Goal: Find specific page/section: Find specific page/section

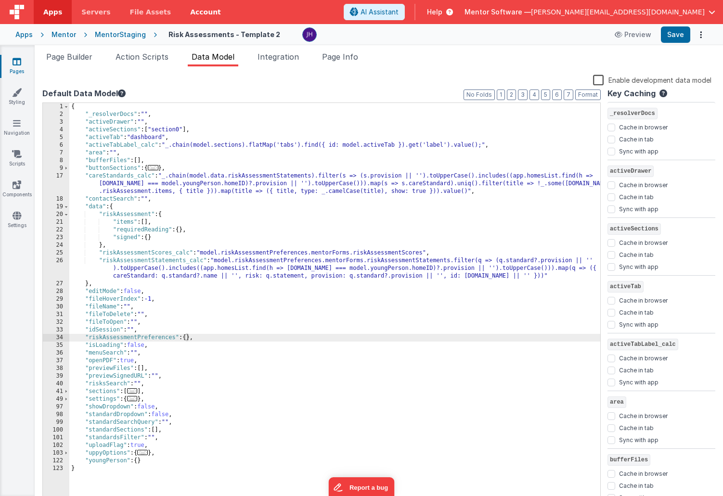
scroll to position [109, 0]
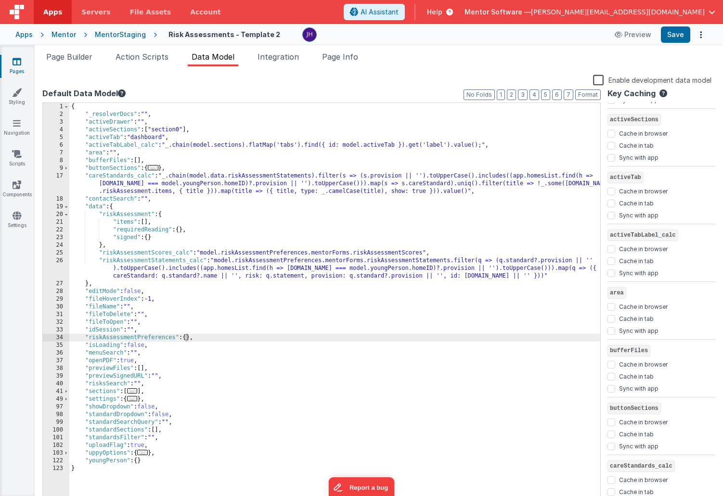
click at [64, 34] on div "Mentor" at bounding box center [63, 35] width 25 height 10
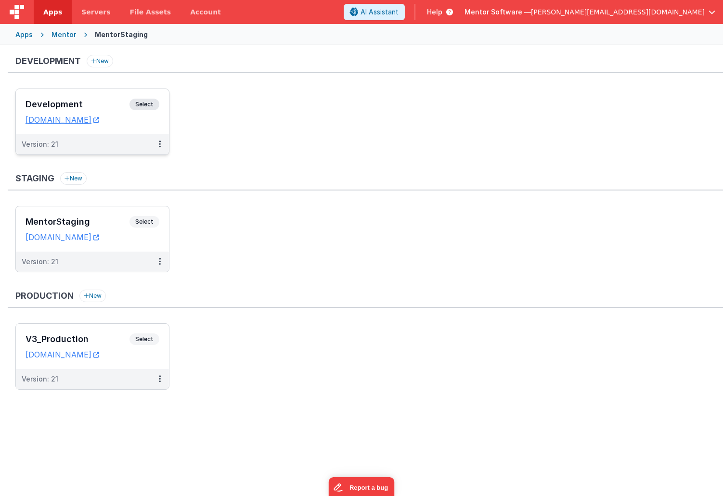
click at [100, 99] on div "Development Select" at bounding box center [92, 107] width 134 height 16
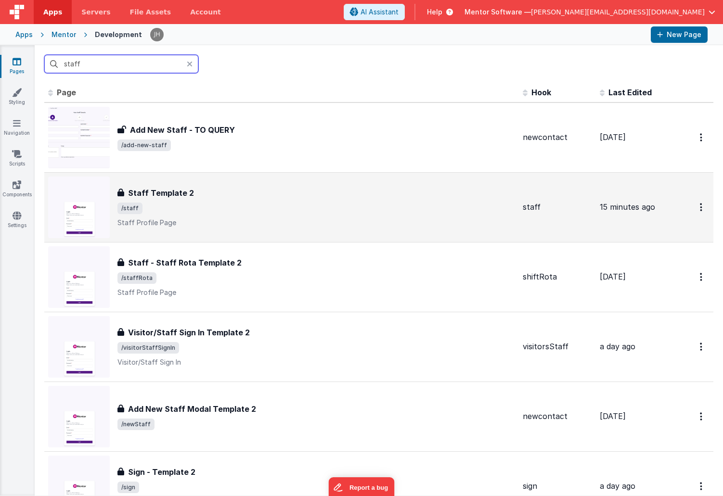
type input "staff"
click at [228, 205] on span "/staff" at bounding box center [315, 209] width 397 height 12
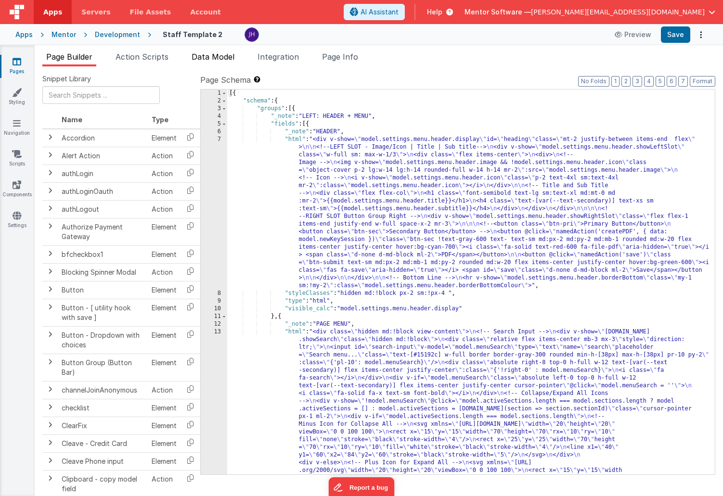
click at [209, 59] on span "Data Model" at bounding box center [212, 57] width 43 height 10
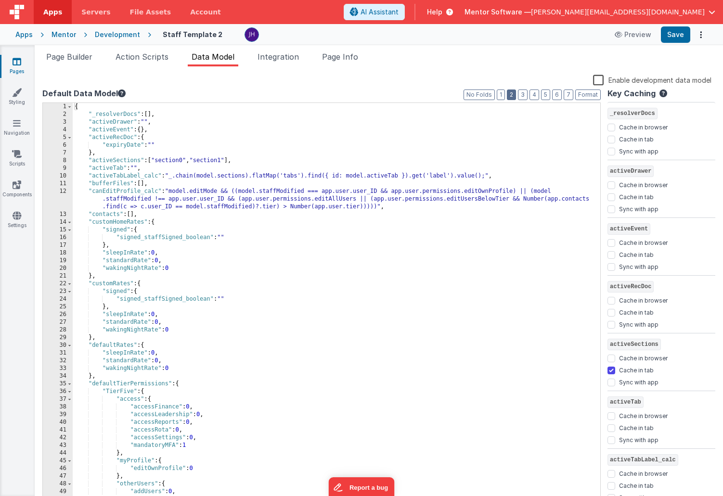
click at [512, 93] on button "2" at bounding box center [511, 94] width 9 height 11
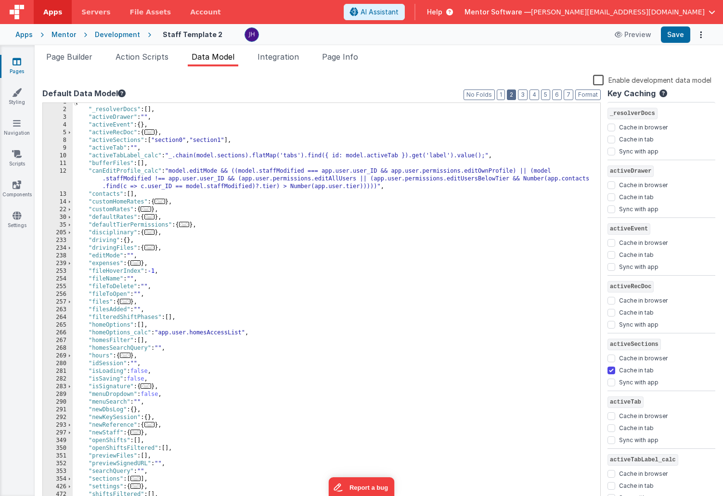
scroll to position [76, 0]
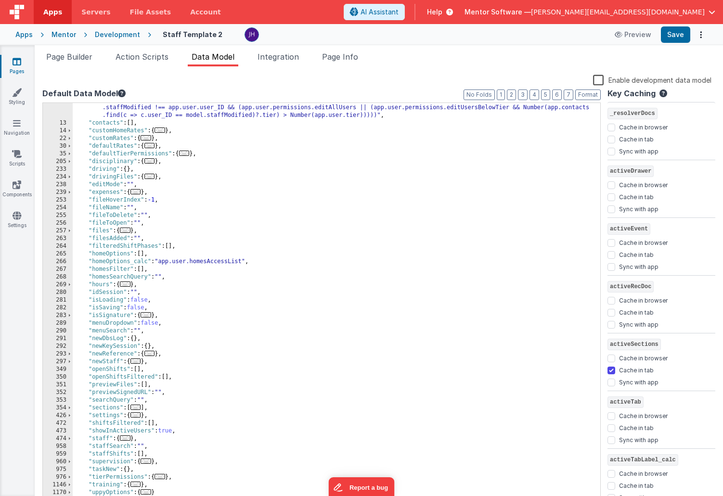
click at [184, 424] on div ""canEditProfile_calc" : "model.editMode && ((model.staffModified === app.user.u…" at bounding box center [336, 312] width 527 height 432
click at [17, 62] on icon at bounding box center [17, 62] width 9 height 10
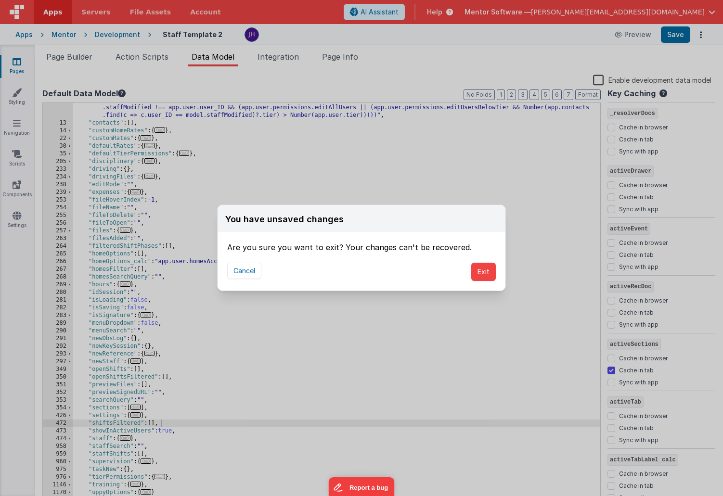
click at [471, 271] on div "Cancel Exit" at bounding box center [361, 272] width 288 height 38
click at [480, 270] on button "Exit" at bounding box center [483, 272] width 25 height 18
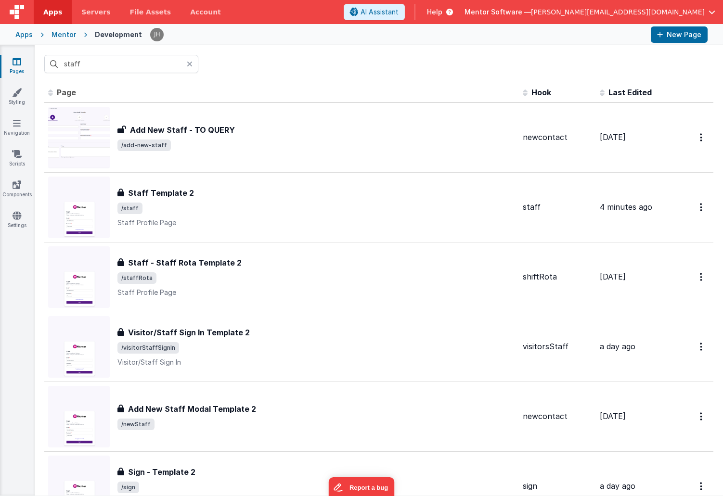
click at [247, 84] on th "Page" at bounding box center [281, 92] width 474 height 19
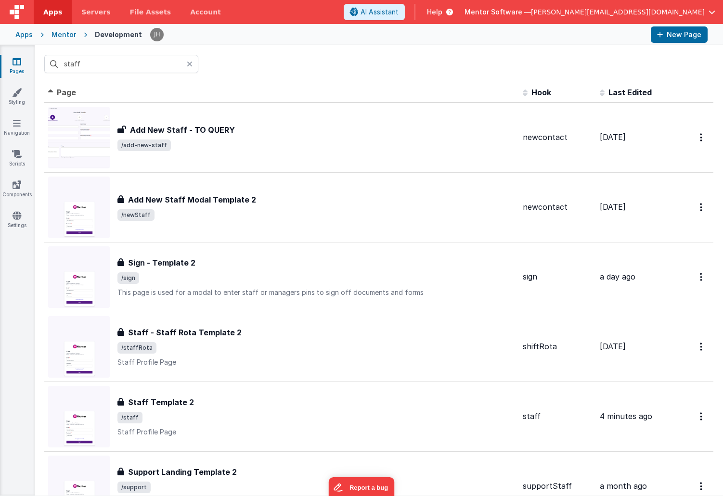
click at [61, 37] on div "Mentor" at bounding box center [63, 35] width 25 height 10
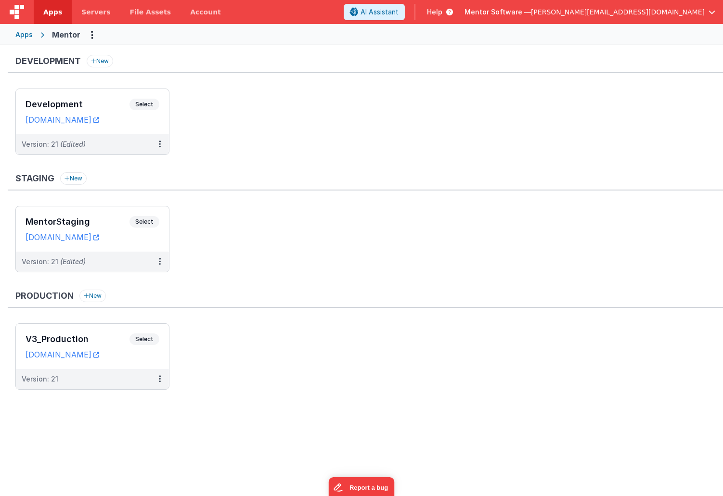
click at [233, 102] on ul "Development Select URLs [DOMAIN_NAME] Version: 21 (Edited)" at bounding box center [368, 127] width 707 height 76
click at [108, 101] on h3 "Development" at bounding box center [77, 105] width 104 height 10
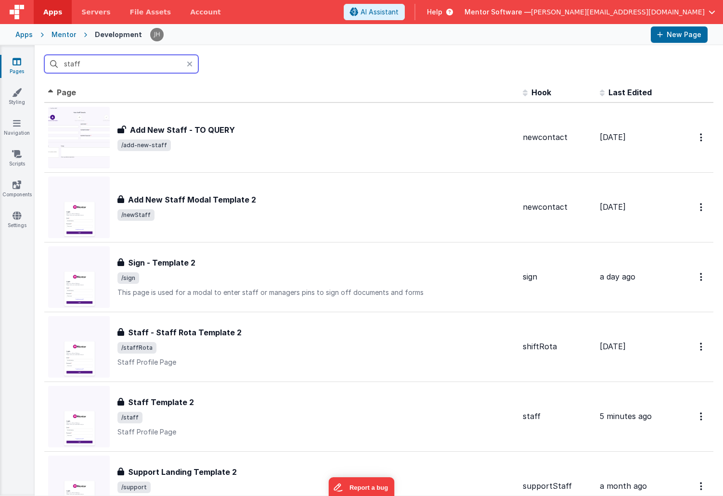
click at [133, 67] on input "staff" at bounding box center [121, 64] width 154 height 18
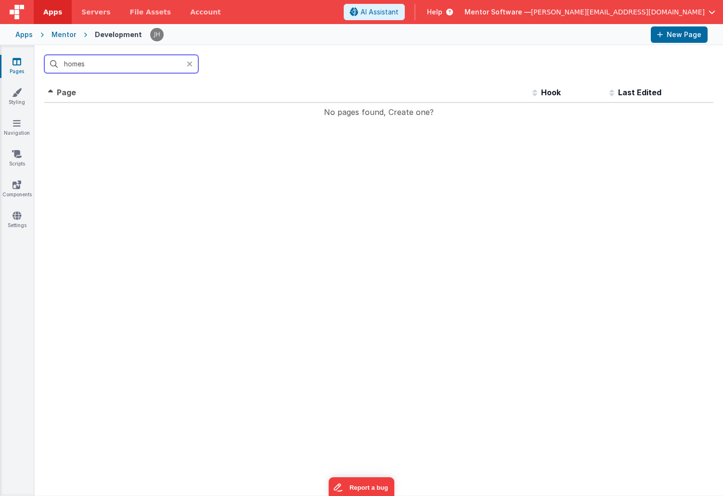
type input "homes"
click at [191, 63] on icon at bounding box center [190, 64] width 6 height 8
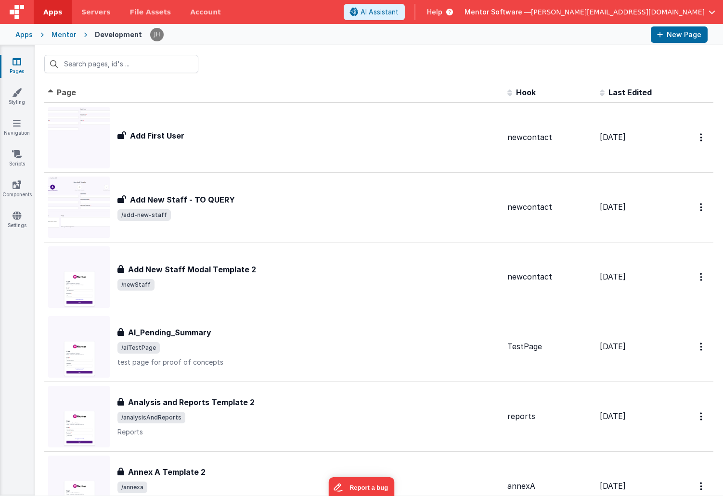
click at [273, 64] on div at bounding box center [379, 64] width 688 height 38
click at [350, 76] on div at bounding box center [379, 64] width 688 height 38
click at [279, 72] on div at bounding box center [379, 64] width 688 height 38
click at [127, 64] on input "text" at bounding box center [121, 64] width 154 height 18
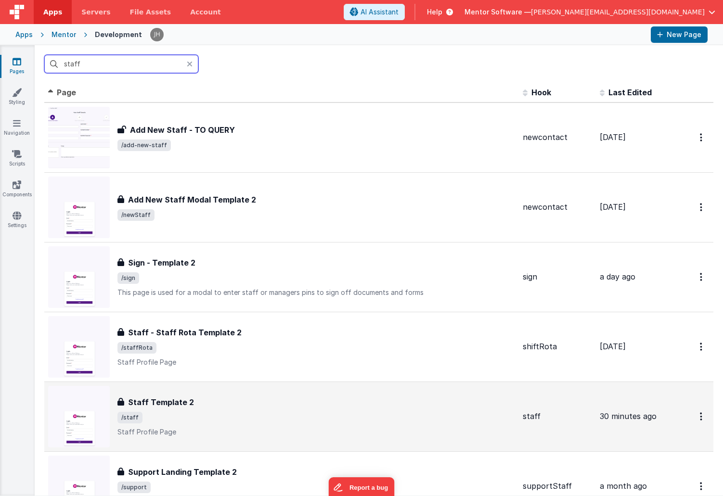
type input "staff"
click at [229, 404] on div "Staff Template 2" at bounding box center [315, 402] width 397 height 12
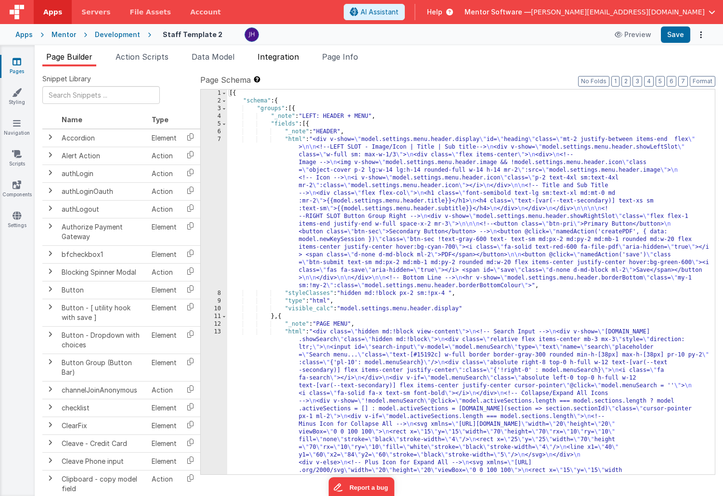
click at [270, 54] on span "Integration" at bounding box center [277, 57] width 41 height 10
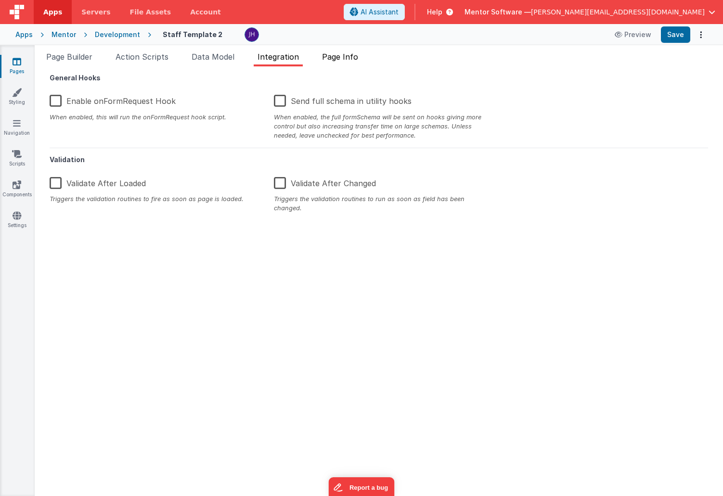
click at [347, 60] on span "Page Info" at bounding box center [340, 57] width 36 height 10
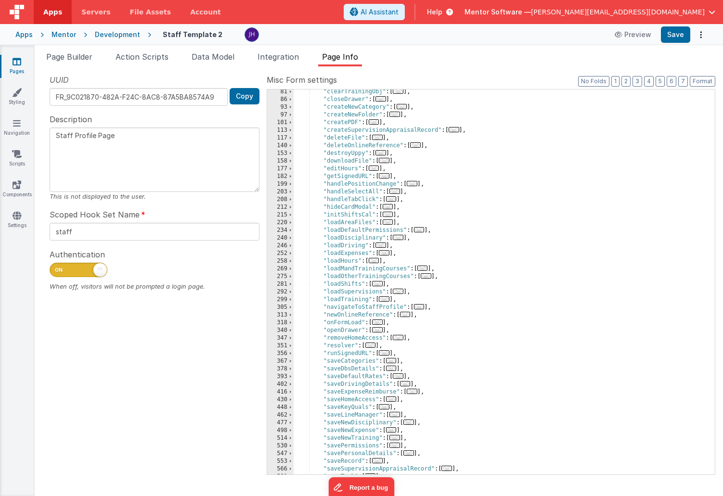
scroll to position [125, 0]
click at [180, 439] on div "UUID FR_9C021870-482A-F24C-8AC8-87A5BA8574A9 Copy Description Staff Profile Pag…" at bounding box center [154, 274] width 224 height 400
click at [13, 66] on icon at bounding box center [17, 62] width 9 height 10
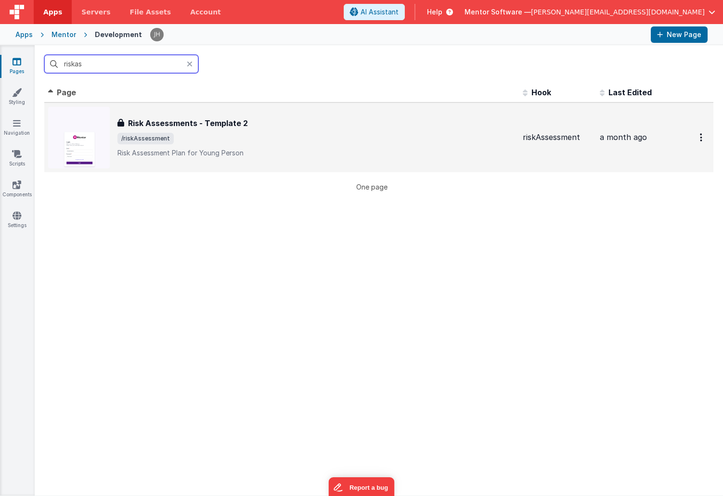
type input "riskas"
click at [222, 140] on span "/riskAssessment" at bounding box center [315, 139] width 397 height 12
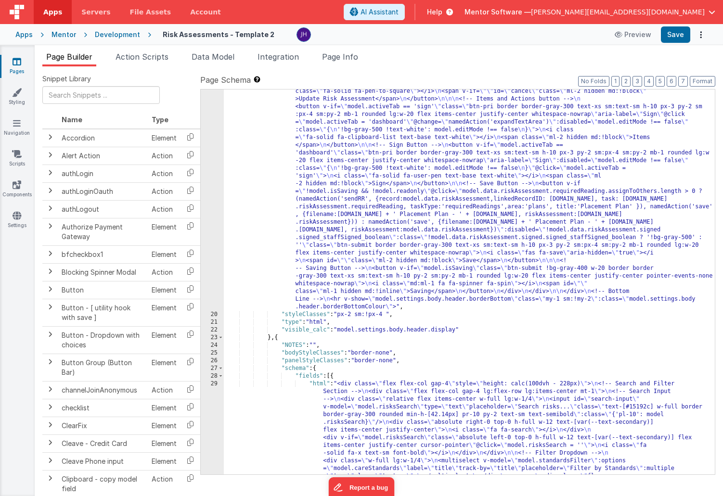
scroll to position [424, 0]
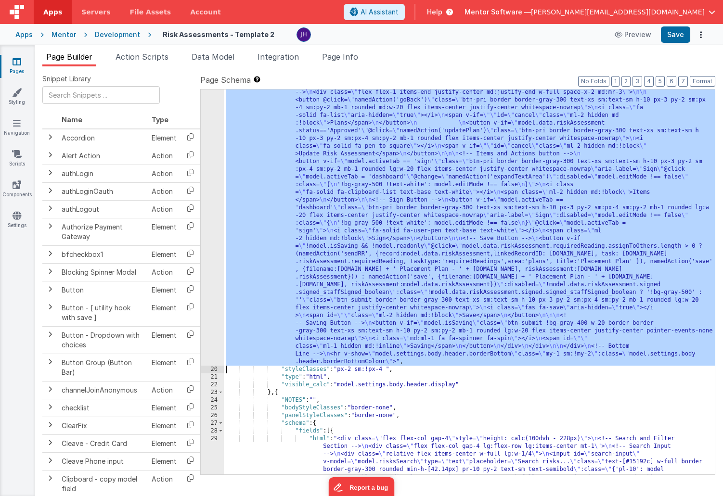
click at [207, 152] on div "19" at bounding box center [212, 158] width 23 height 416
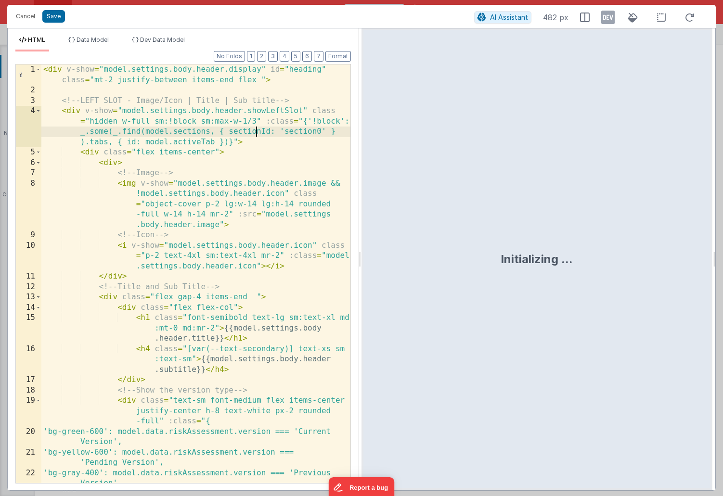
click at [256, 128] on div "< div v-show = "model.settings.body.header.display" id = "heading" class = "mt-…" at bounding box center [195, 289] width 309 height 450
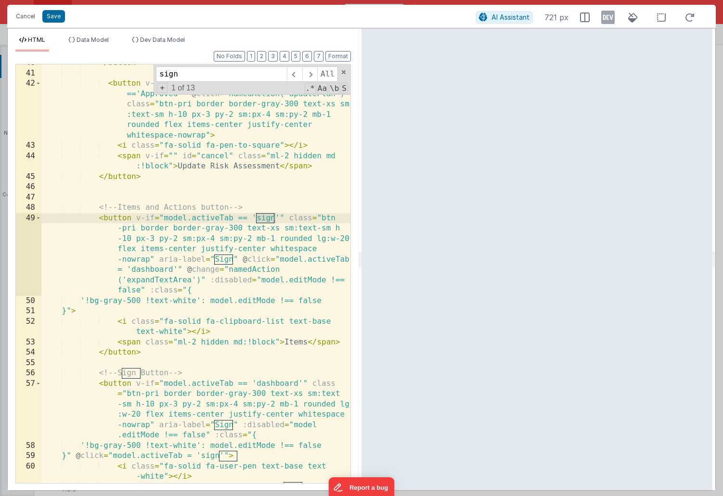
scroll to position [692, 0]
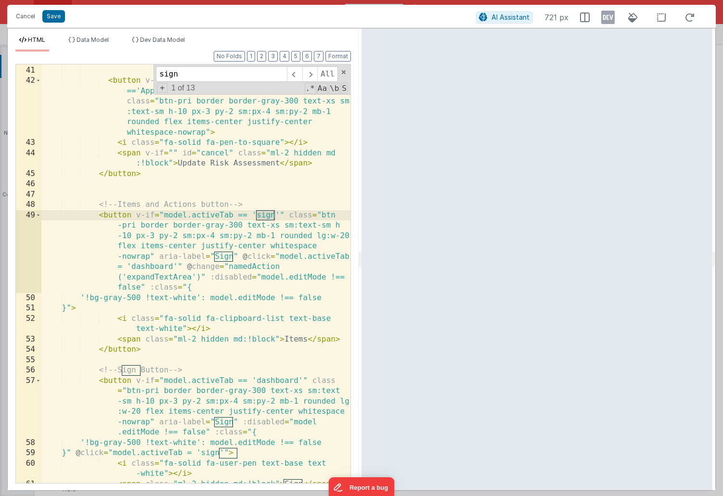
type input "sign"
click at [266, 195] on div "</ button > < button v-if = "model.data.riskAssessment.status =='Approved'" @ c…" at bounding box center [195, 274] width 309 height 439
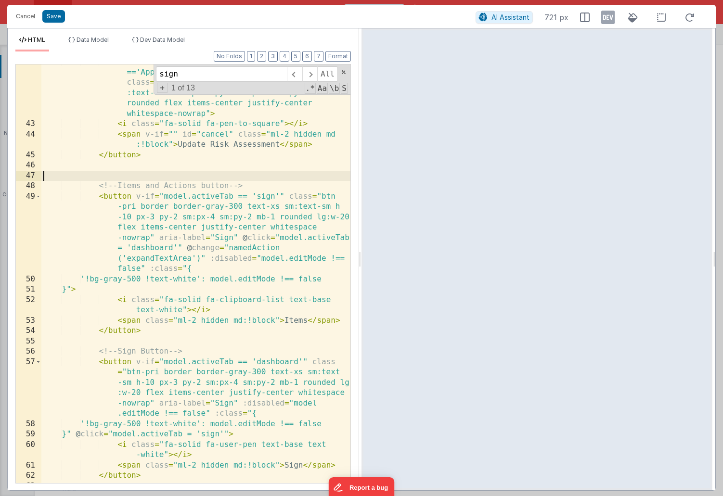
scroll to position [722, 0]
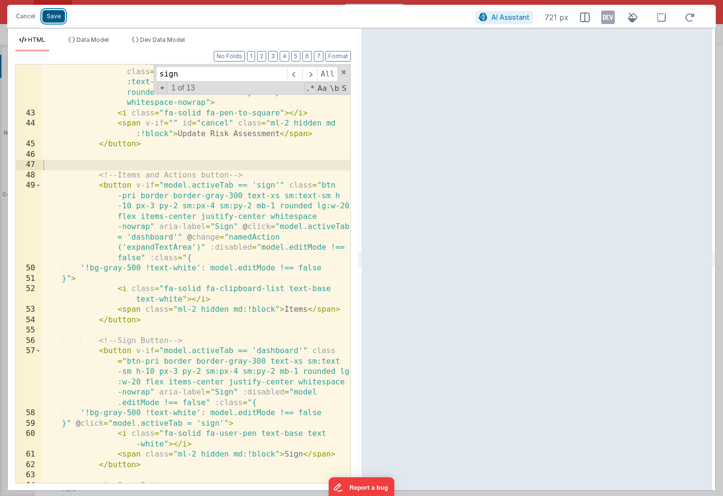
click at [54, 16] on button "Save" at bounding box center [53, 16] width 23 height 13
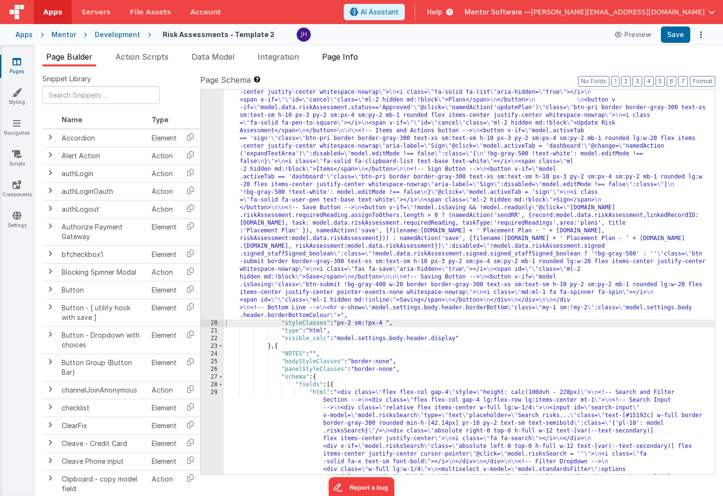
click at [334, 61] on span "Page Info" at bounding box center [340, 57] width 36 height 10
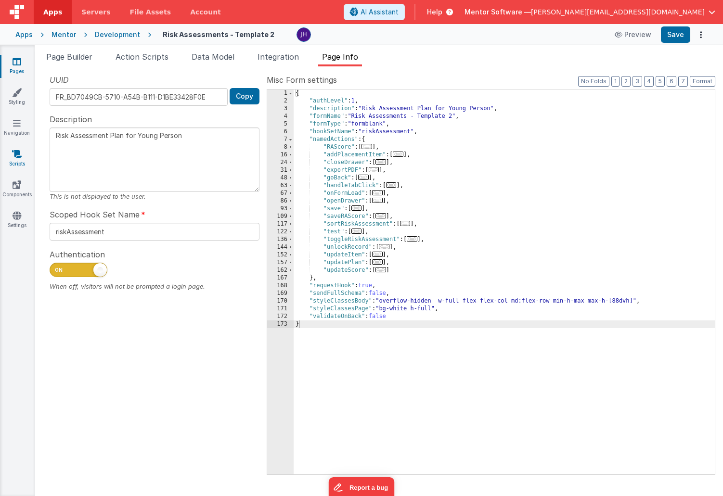
click at [19, 156] on icon at bounding box center [17, 154] width 10 height 10
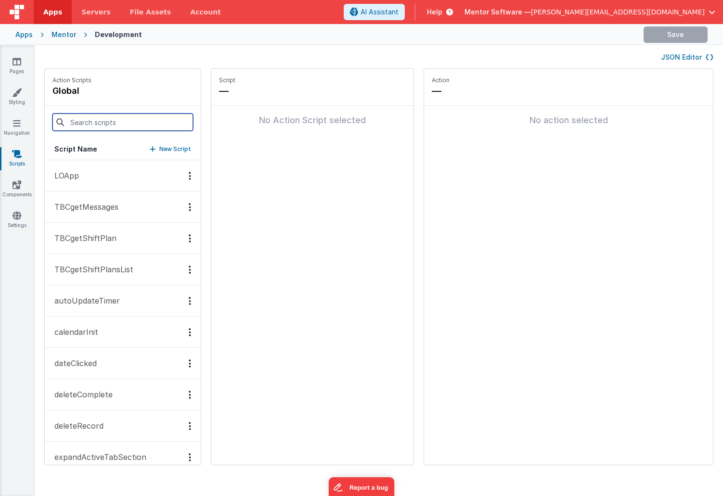
click at [103, 123] on input at bounding box center [122, 122] width 140 height 17
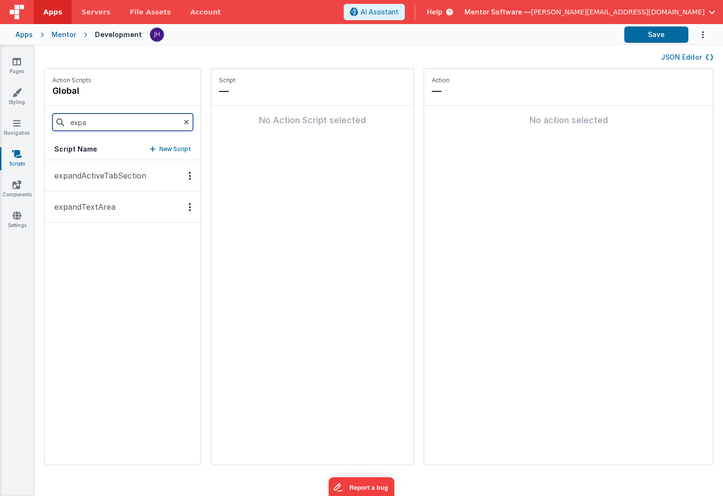
type input "expa"
click at [99, 203] on p "expandTextArea" at bounding box center [82, 207] width 67 height 12
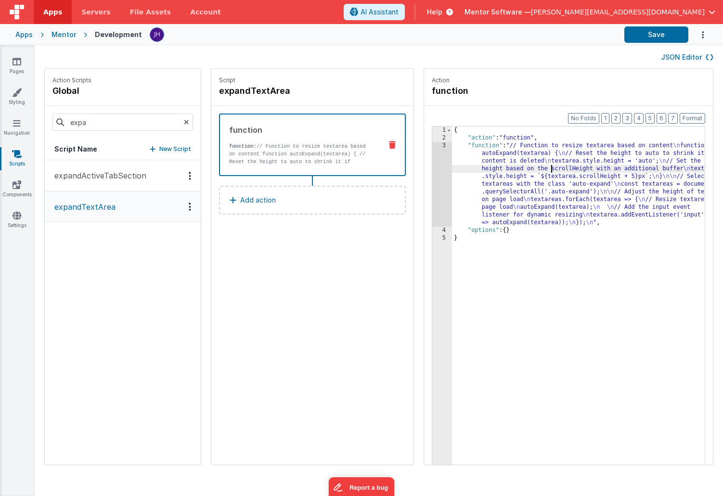
click at [522, 170] on div "{ "action" : "function" , "function" : "// Function to resize textarea based on…" at bounding box center [592, 318] width 281 height 383
click at [432, 173] on div "3" at bounding box center [442, 184] width 20 height 85
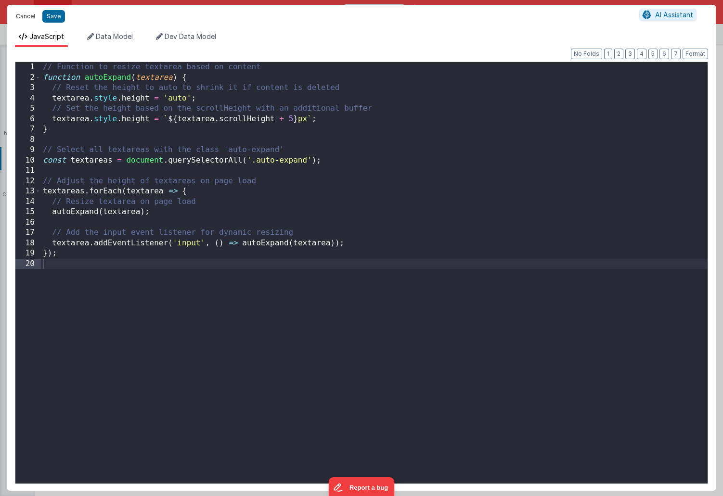
click at [24, 17] on button "Cancel" at bounding box center [25, 16] width 29 height 13
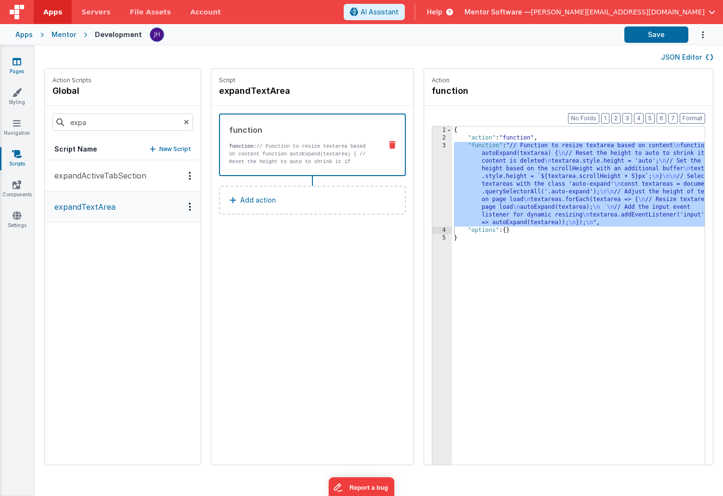
click at [14, 66] on link "Pages" at bounding box center [17, 66] width 35 height 19
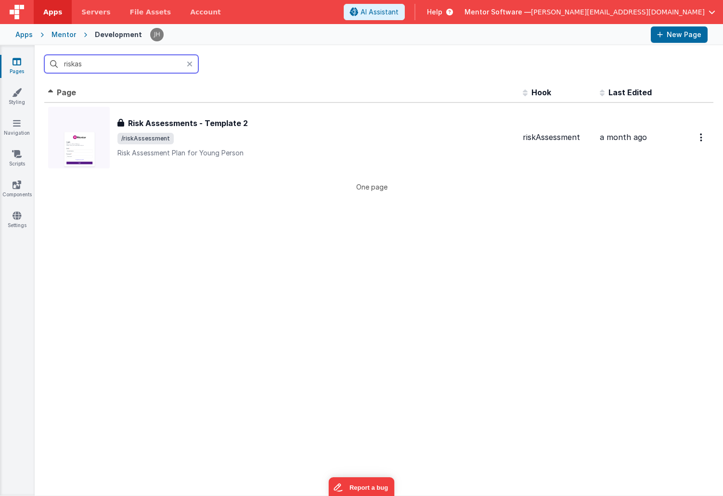
click at [109, 67] on input "riskas" at bounding box center [121, 64] width 154 height 18
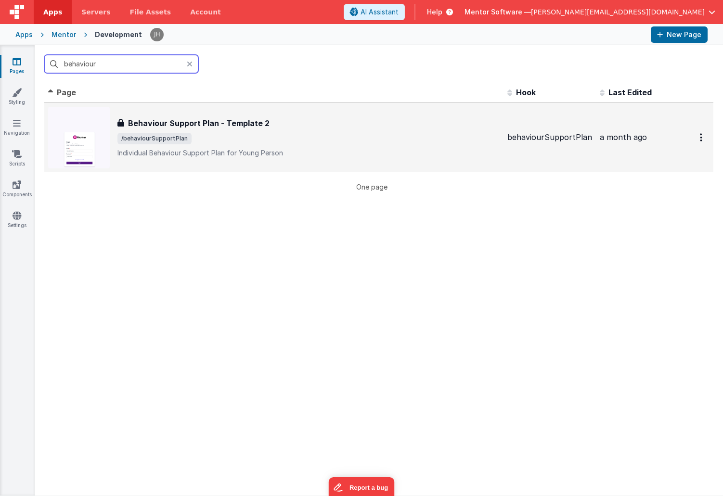
type input "behaviour"
click at [222, 125] on h3 "Behaviour Support Plan - Template 2" at bounding box center [198, 123] width 141 height 12
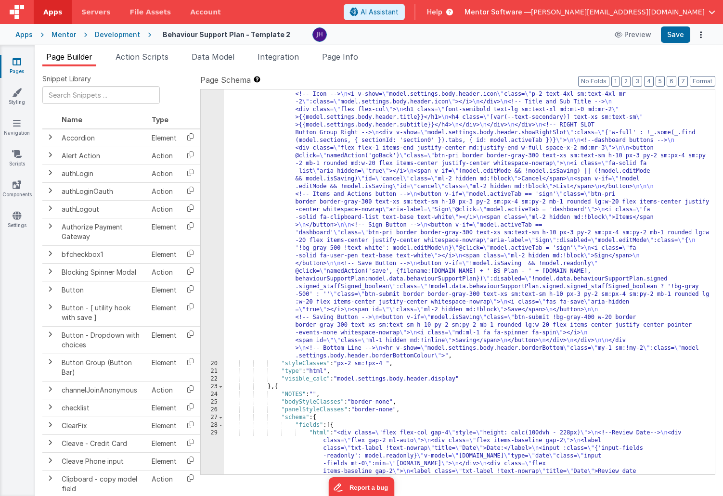
scroll to position [330, 0]
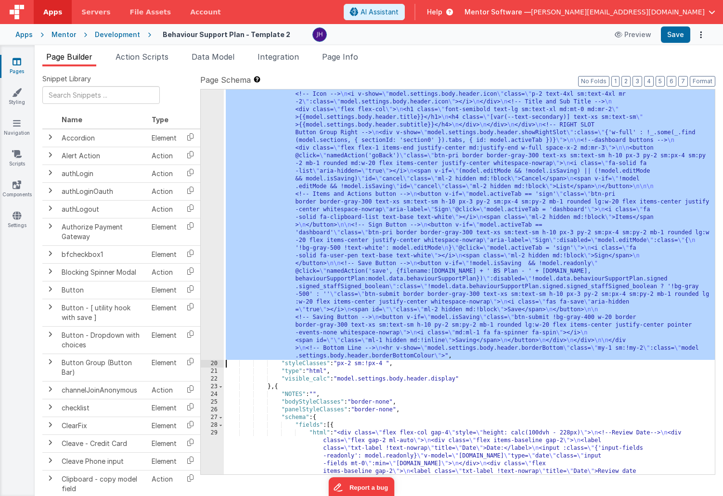
click at [210, 188] on div "19" at bounding box center [212, 202] width 23 height 316
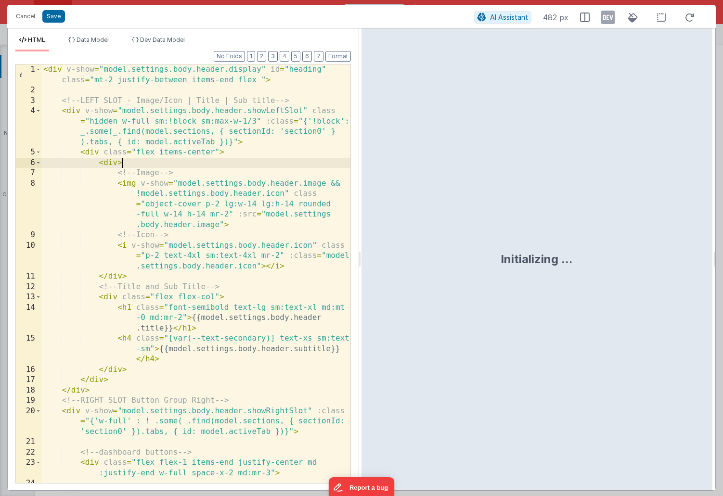
click at [269, 161] on div "< div v-show = "model.settings.body.header.display" id = "heading" class = "mt-…" at bounding box center [195, 304] width 309 height 481
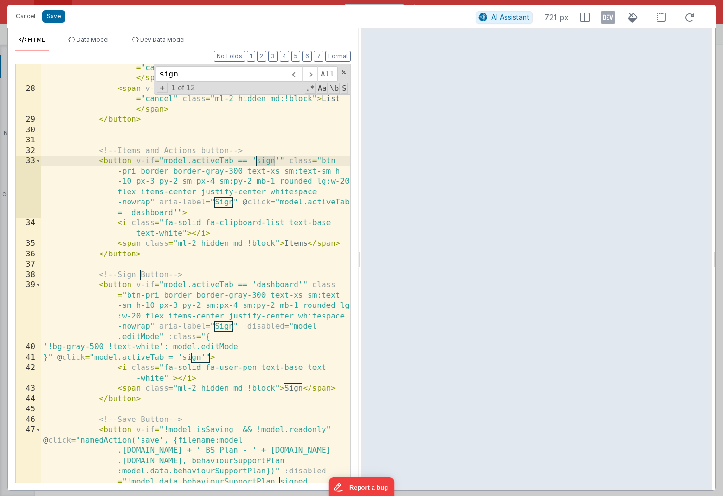
scroll to position [484, 0]
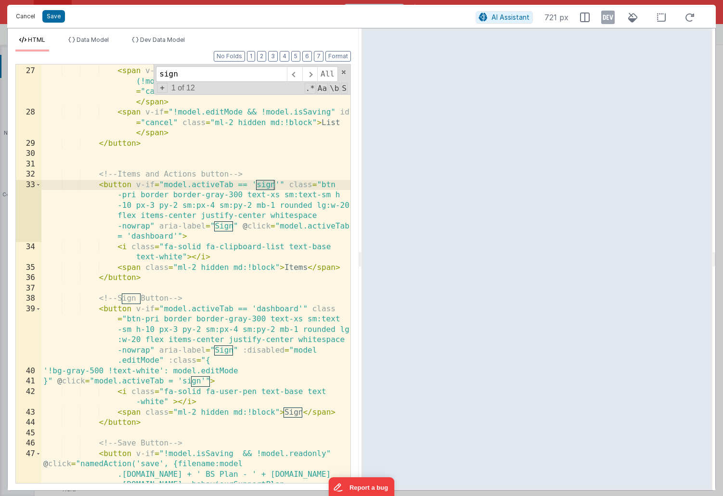
type input "sign"
click at [25, 14] on button "Cancel" at bounding box center [25, 16] width 29 height 13
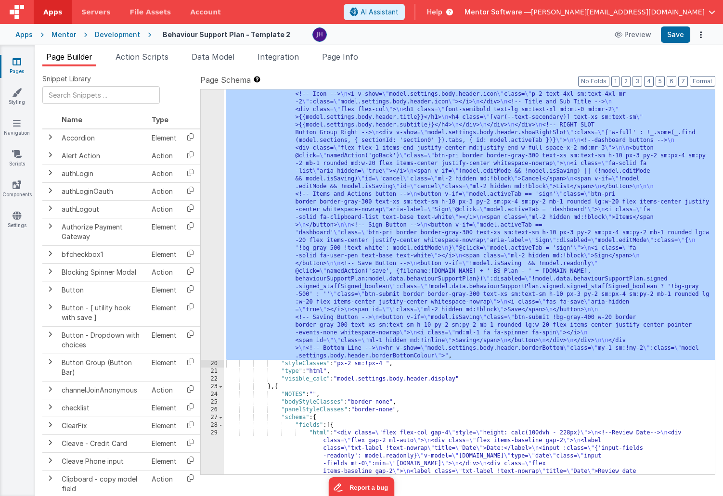
click at [16, 66] on link "Pages" at bounding box center [17, 66] width 35 height 19
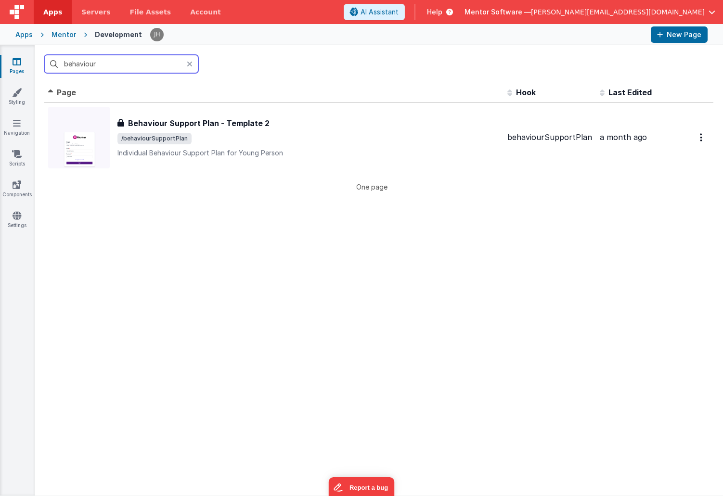
click at [111, 68] on input "behaviour" at bounding box center [121, 64] width 154 height 18
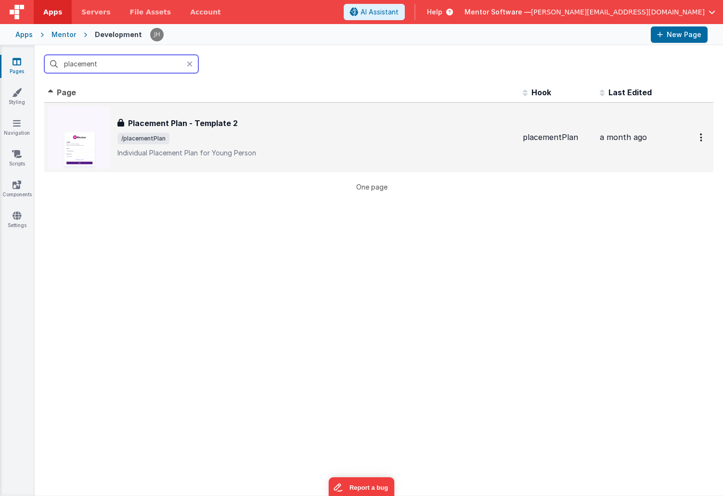
type input "placement"
click at [180, 130] on div "Placement Plan - Template 2 Placement Plan - Template 2 /placementPlan Individu…" at bounding box center [315, 137] width 397 height 40
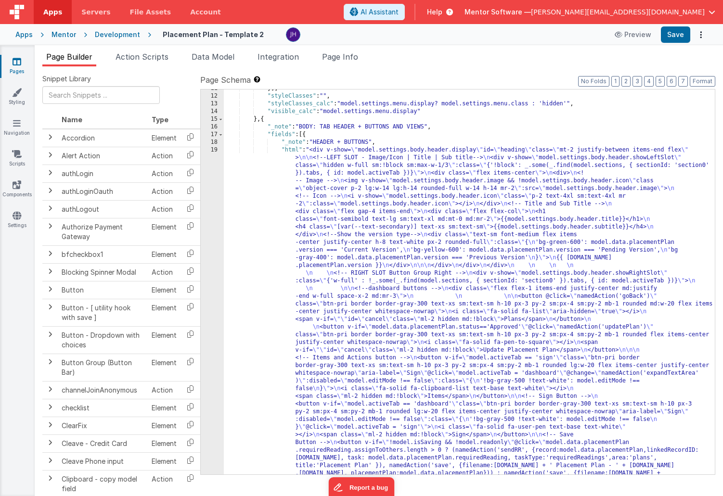
scroll to position [258, 0]
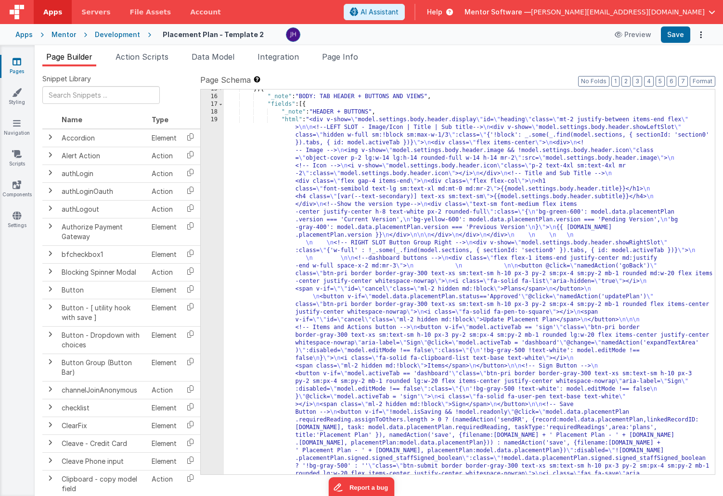
click at [357, 261] on div "} , { "_note" : "BODY: TAB HEADER + BUTTONS AND VIEWS" , "fields" : [{ "_note" …" at bounding box center [469, 489] width 491 height 808
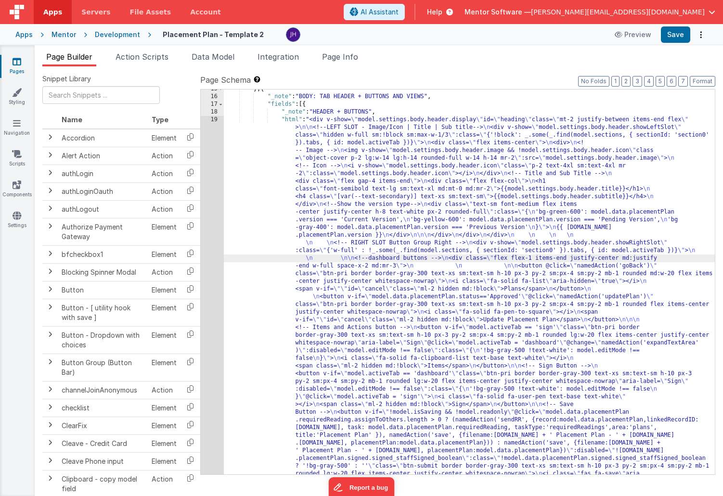
click at [210, 236] on div "15 16 17 18 19 20" at bounding box center [212, 489] width 23 height 808
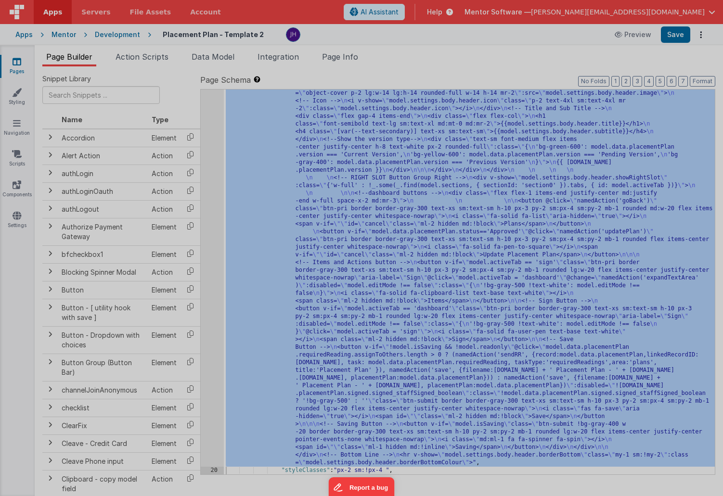
scroll to position [323, 0]
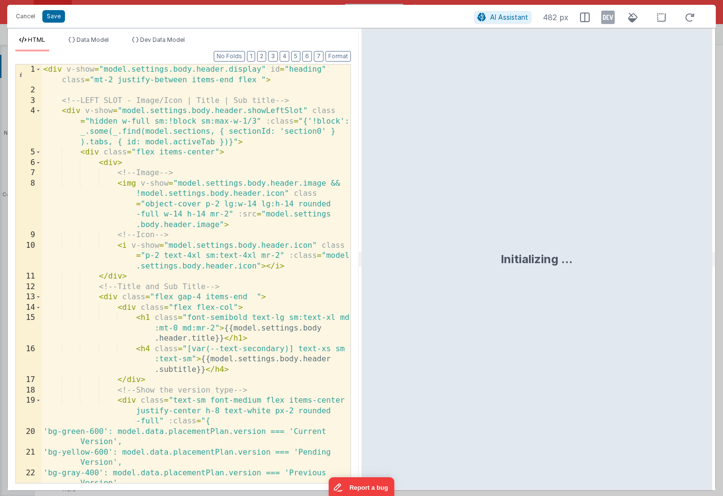
click at [266, 197] on div "< div v-show = "model.settings.body.header.display" id = "heading" class = "mt-…" at bounding box center [195, 289] width 309 height 450
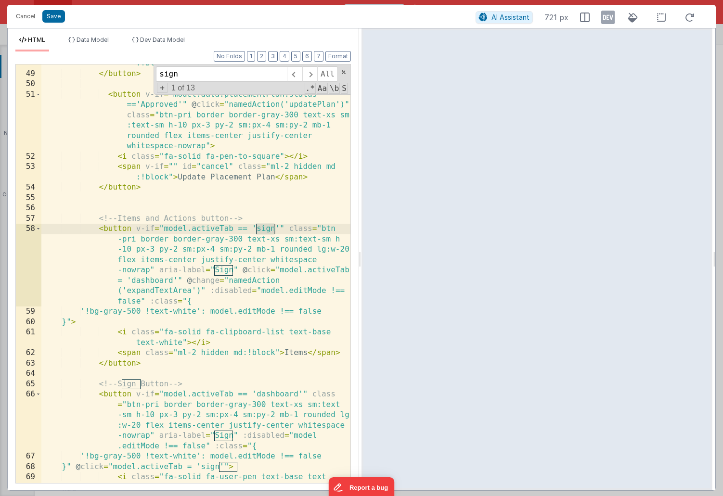
scroll to position [778, 0]
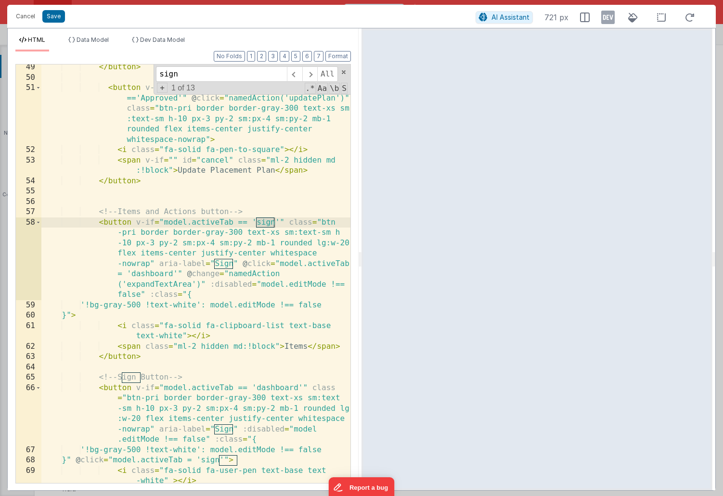
type input "sign"
click at [26, 18] on button "Cancel" at bounding box center [25, 16] width 29 height 13
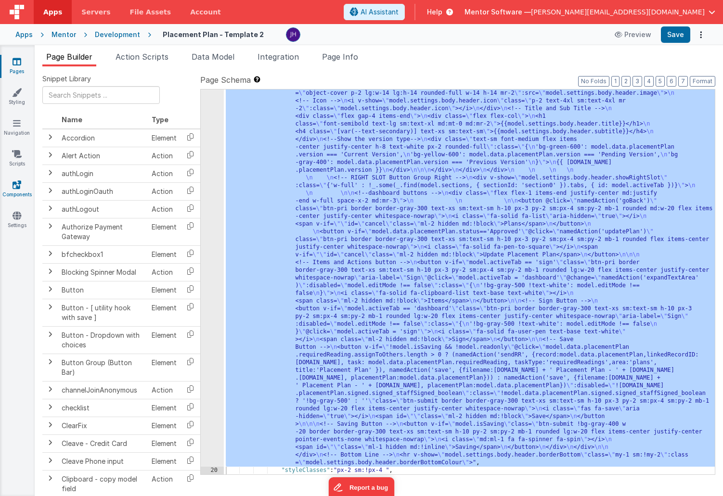
click at [17, 186] on icon at bounding box center [17, 185] width 9 height 10
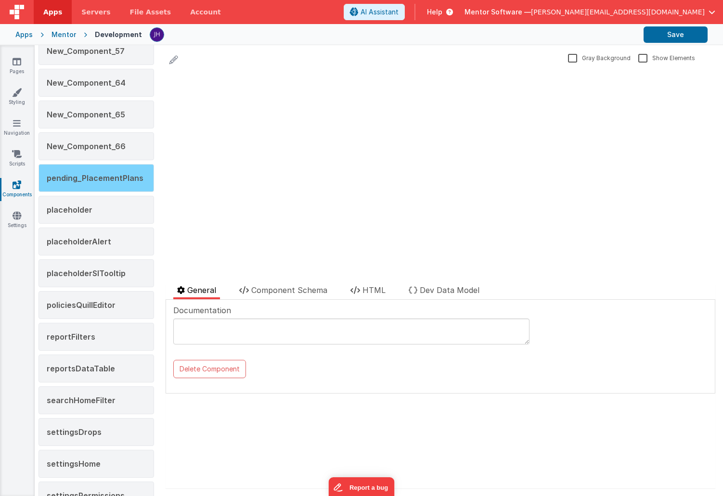
scroll to position [599, 0]
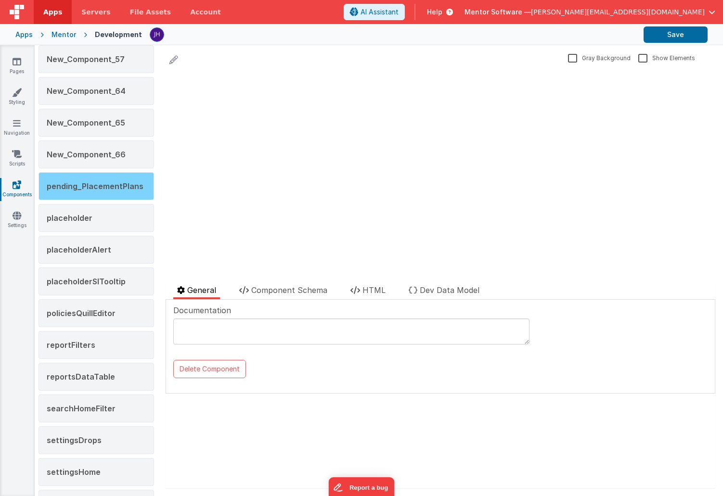
click at [93, 198] on div "pending_PlacementPlans" at bounding box center [95, 186] width 115 height 28
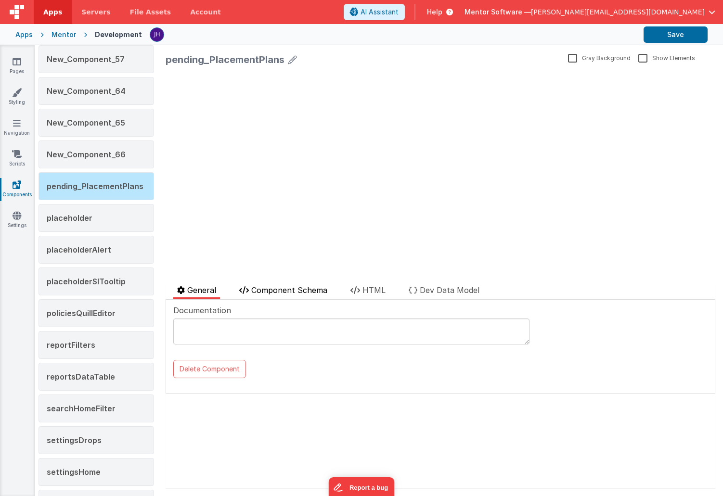
click at [280, 295] on li "Component Schema" at bounding box center [283, 291] width 96 height 15
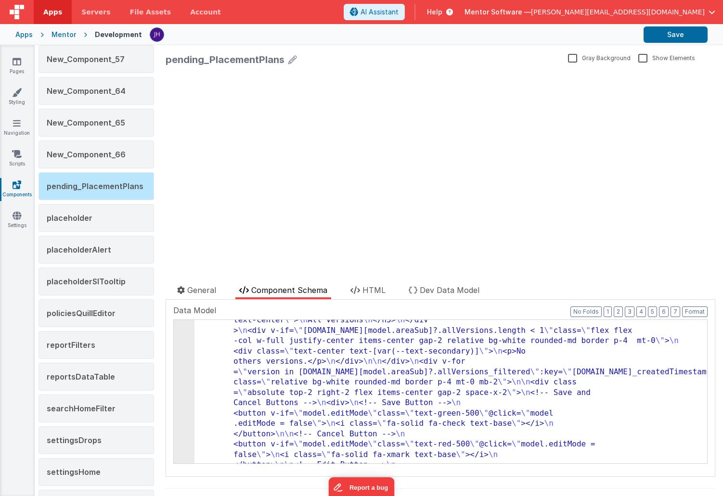
scroll to position [0, 0]
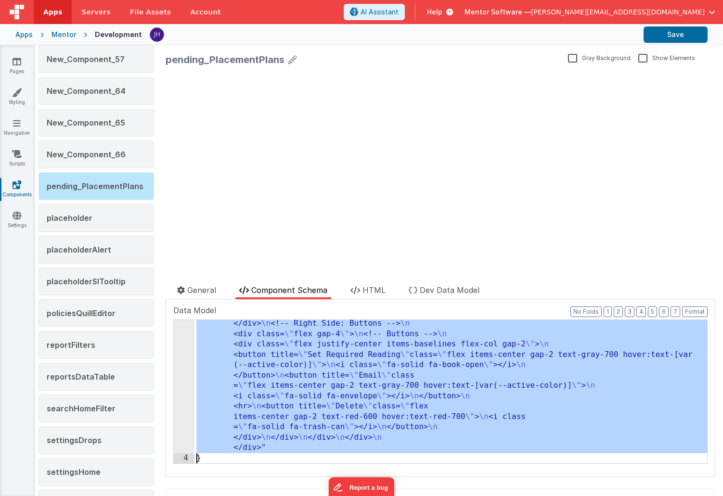
scroll to position [622, 0]
click at [179, 373] on div "3" at bounding box center [184, 86] width 21 height 735
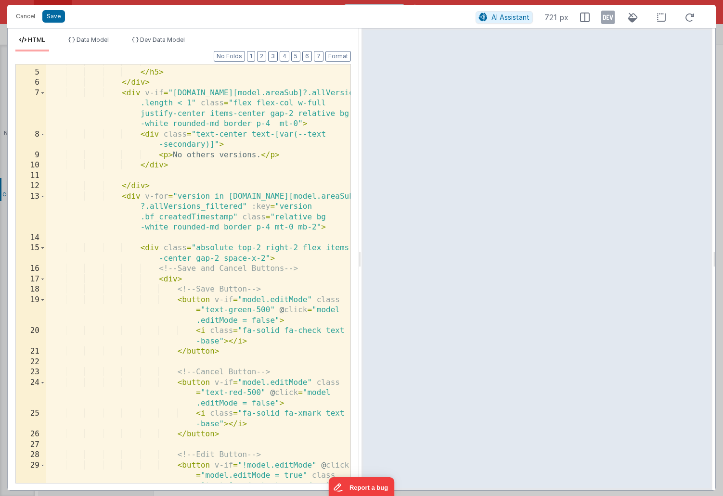
scroll to position [49, 0]
click at [30, 13] on button "Cancel" at bounding box center [25, 16] width 29 height 13
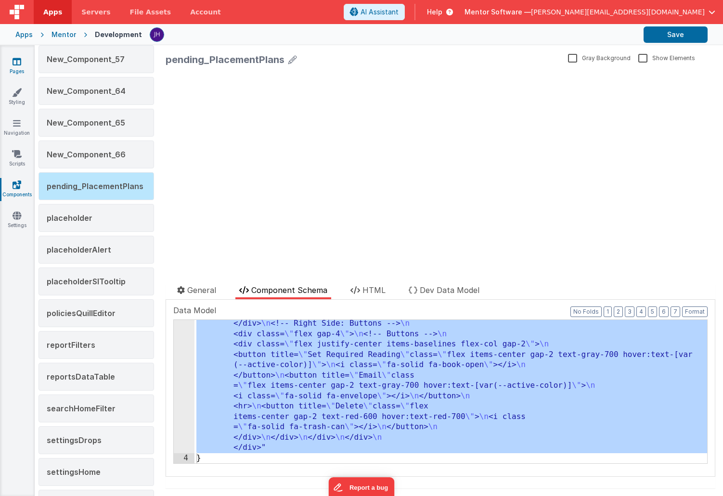
click at [21, 64] on link "Pages" at bounding box center [17, 66] width 35 height 19
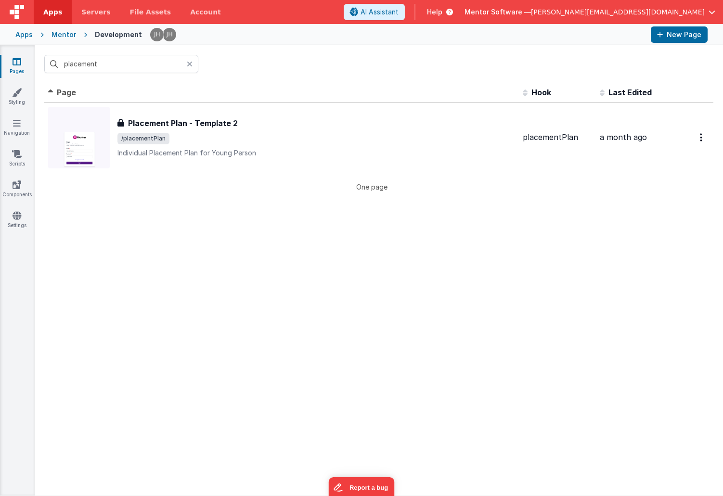
click at [15, 63] on icon at bounding box center [17, 62] width 9 height 10
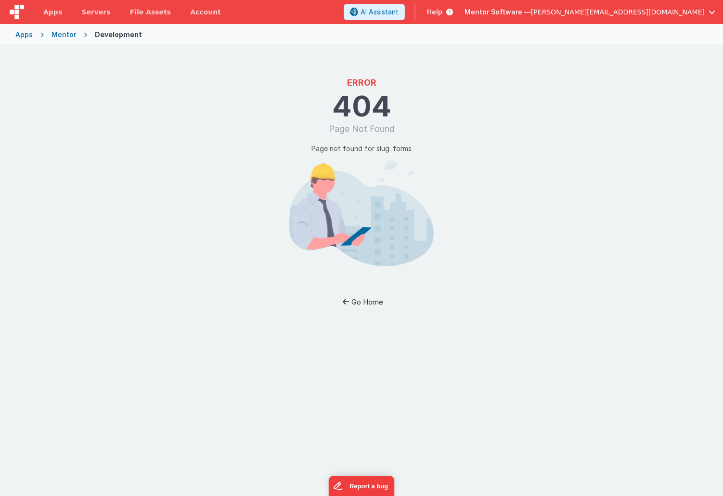
click at [368, 303] on button "Go Home" at bounding box center [361, 302] width 56 height 18
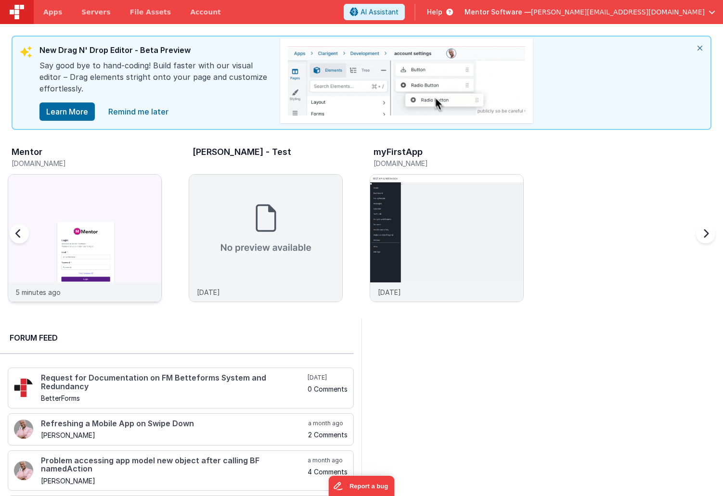
click at [120, 187] on img at bounding box center [84, 251] width 153 height 153
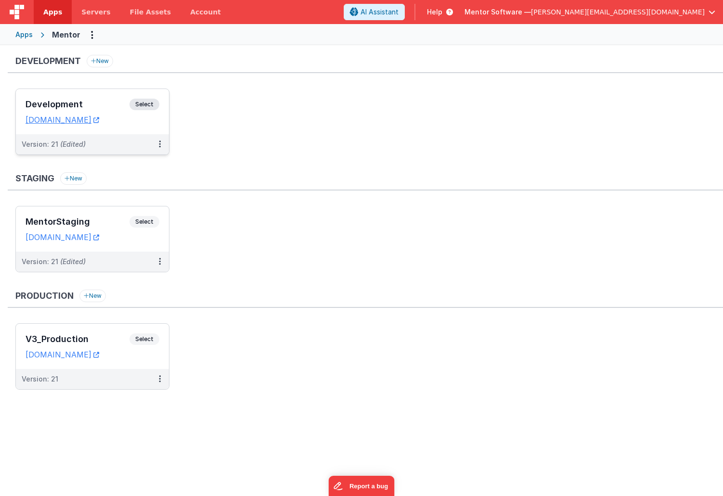
click at [104, 97] on div "Development Select URLs [DOMAIN_NAME]" at bounding box center [92, 111] width 153 height 45
